Goal: Task Accomplishment & Management: Use online tool/utility

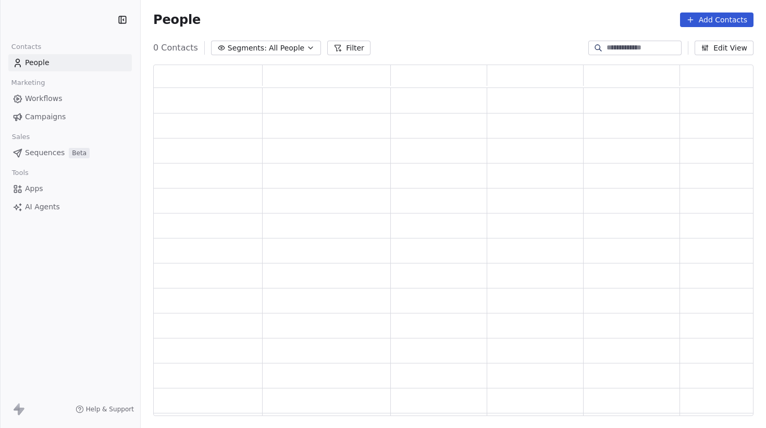
scroll to position [352, 600]
click at [60, 116] on span "Campaigns" at bounding box center [45, 117] width 41 height 11
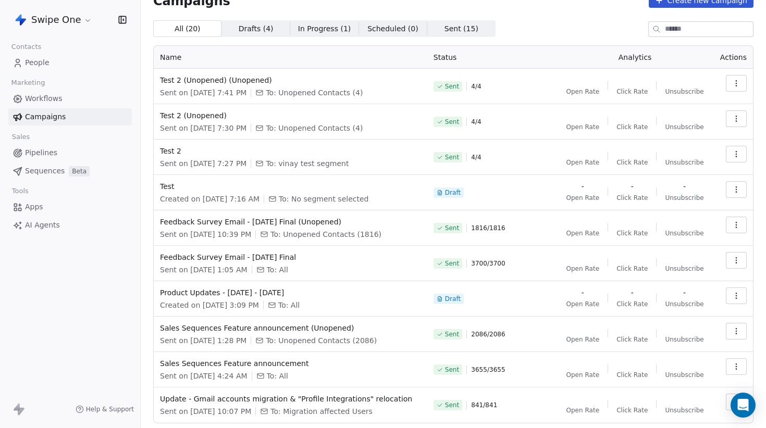
scroll to position [28, 0]
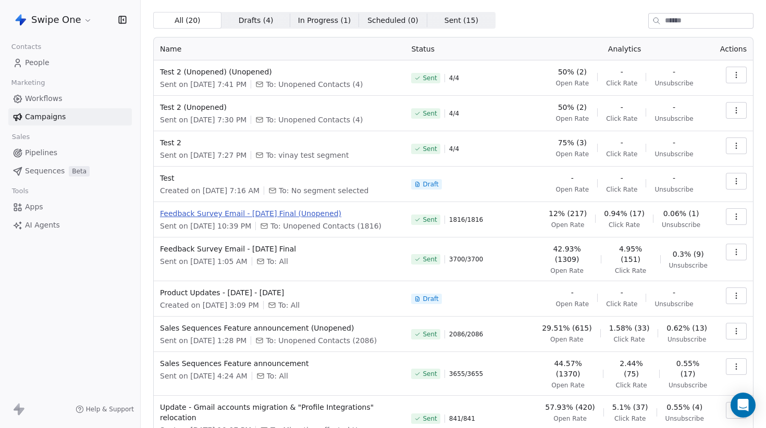
click at [301, 212] on span "Feedback Survey Email - [DATE] Final (Unopened)" at bounding box center [279, 213] width 239 height 10
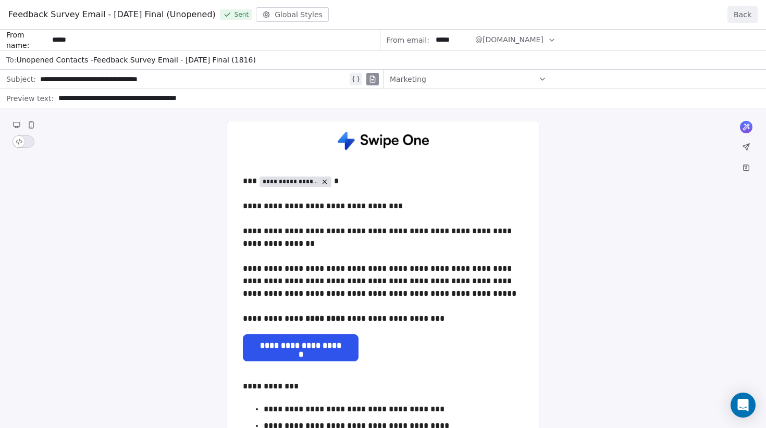
click at [748, 16] on button "Back" at bounding box center [743, 14] width 30 height 17
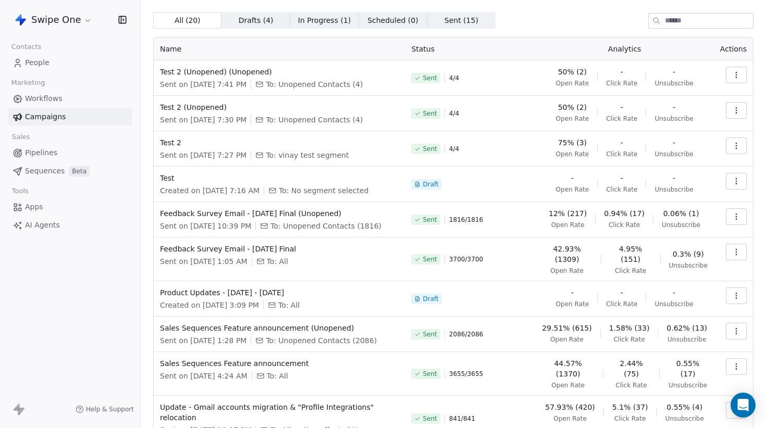
click at [736, 214] on icon "button" at bounding box center [736, 214] width 1 height 1
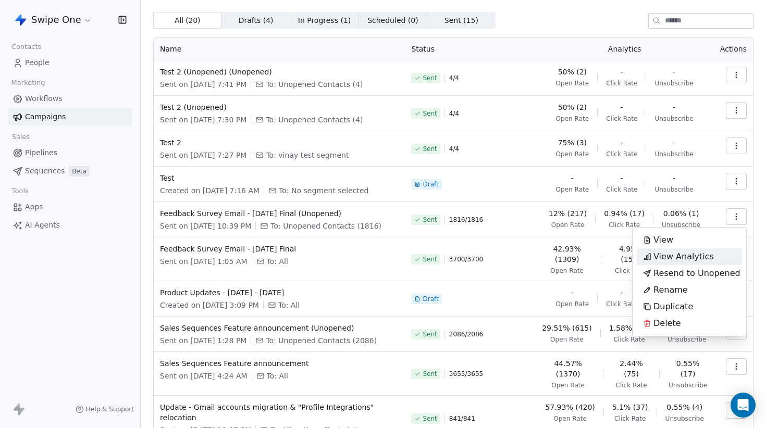
click at [706, 256] on span "View Analytics" at bounding box center [684, 257] width 60 height 13
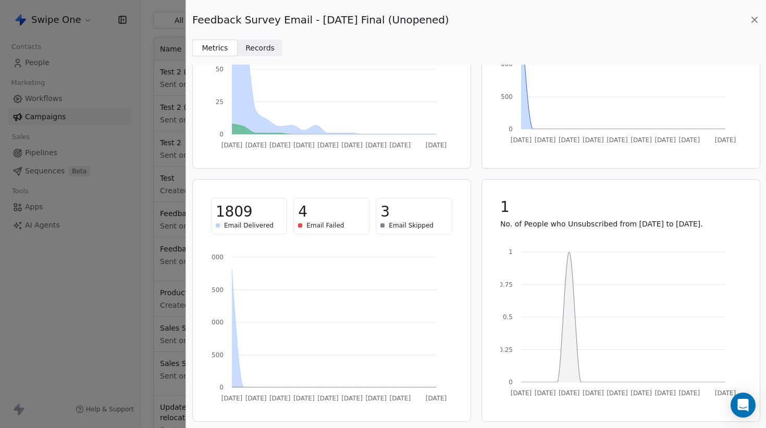
scroll to position [0, 0]
